Goal: Information Seeking & Learning: Learn about a topic

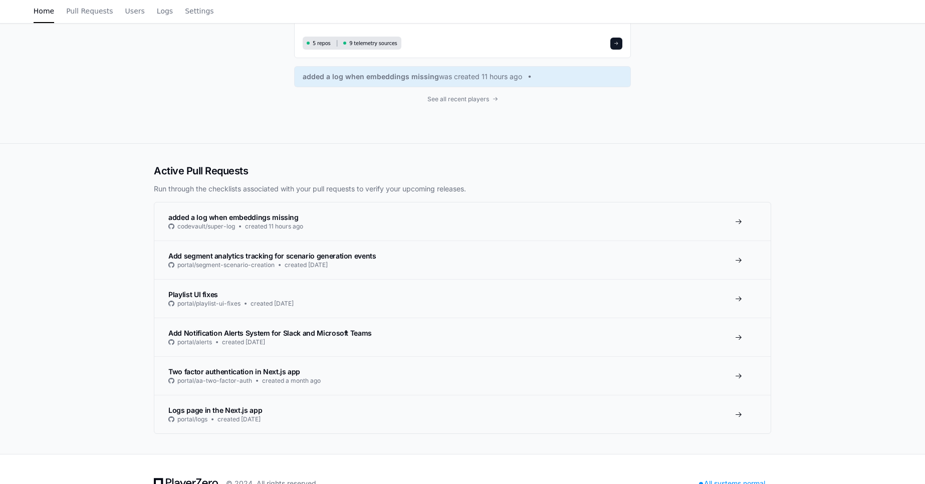
scroll to position [141, 0]
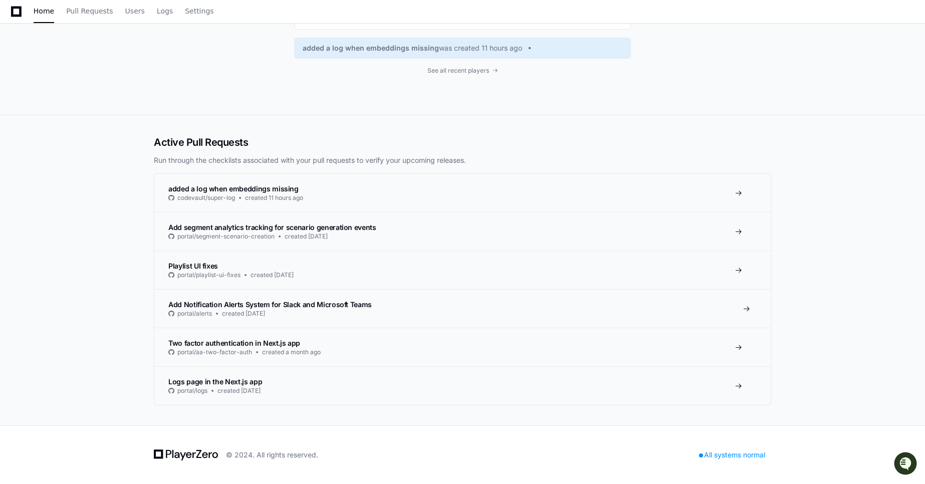
click at [267, 309] on h3 "Add Notification Alerts System for Slack and Microsoft Teams" at bounding box center [269, 305] width 203 height 10
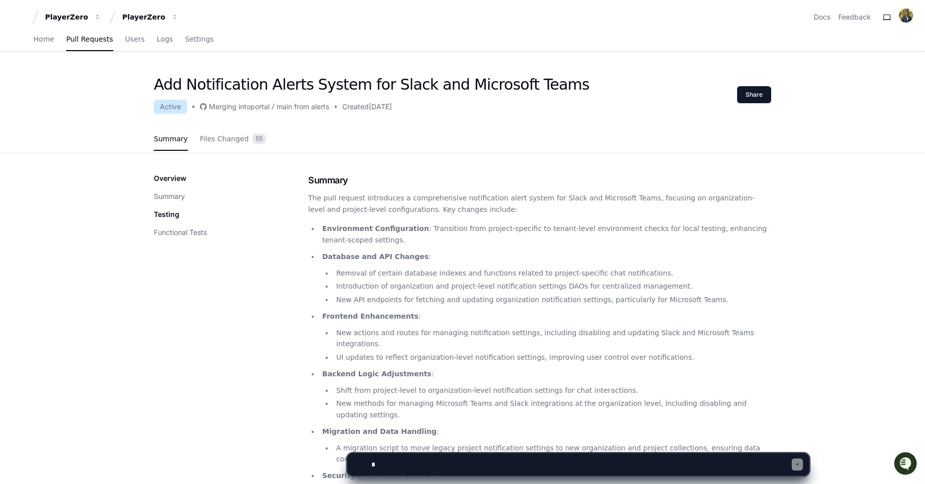
scroll to position [116, 0]
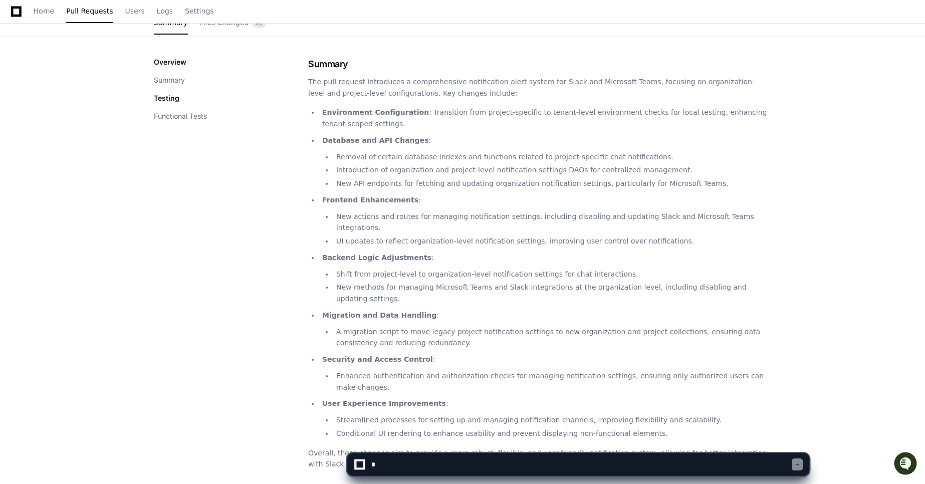
click at [414, 460] on textarea at bounding box center [580, 465] width 422 height 22
type textarea "**********"
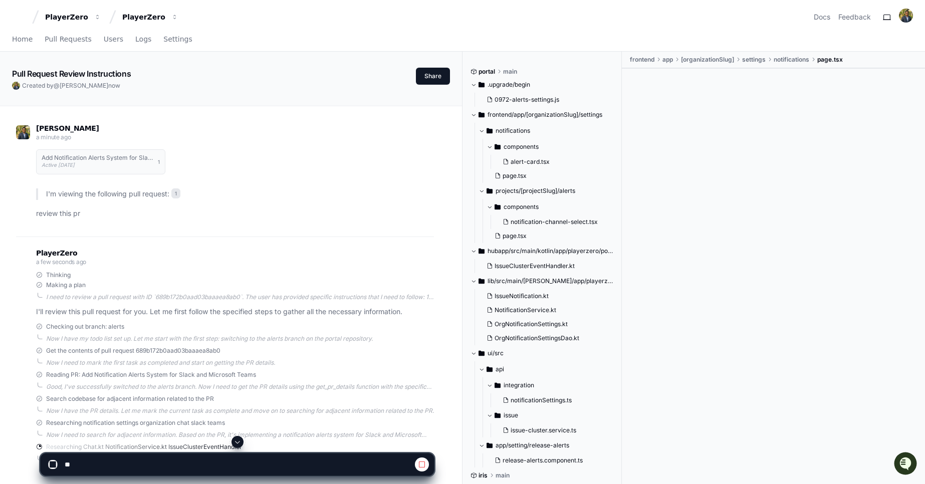
scroll to position [163, 0]
